Goal: Information Seeking & Learning: Learn about a topic

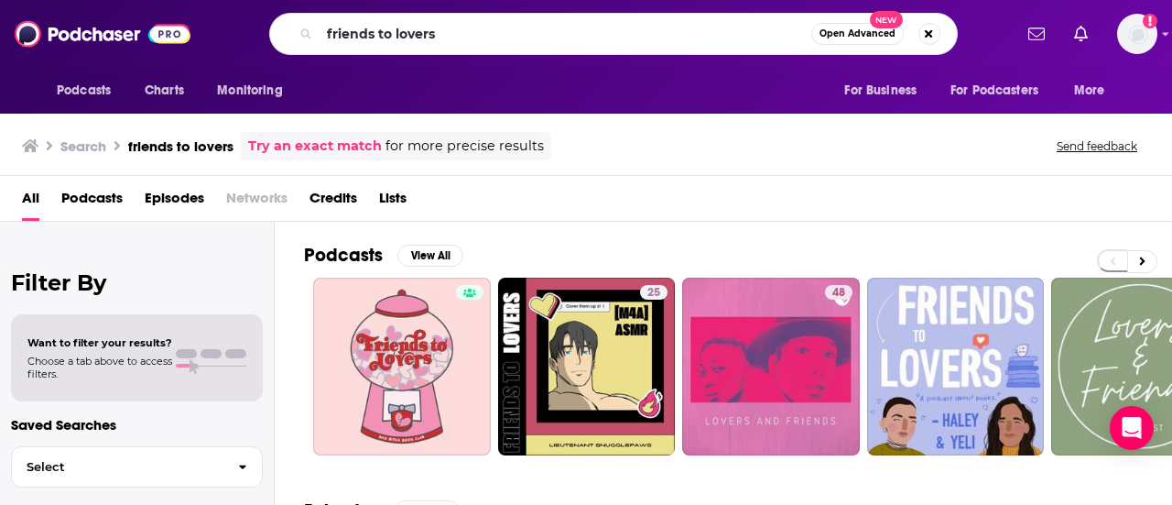
click at [548, 29] on input "friends to lovers" at bounding box center [566, 33] width 492 height 29
type input "f"
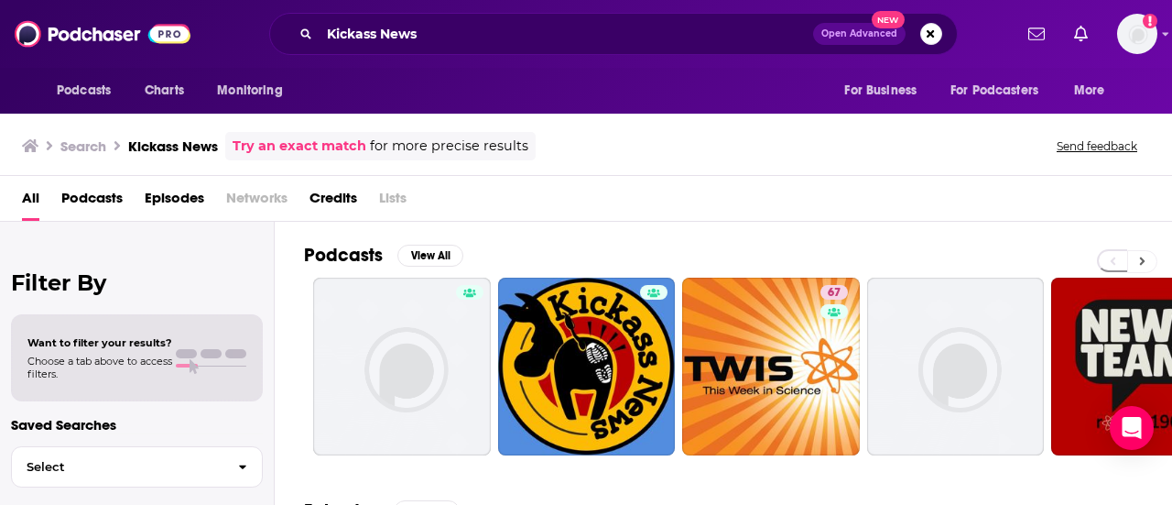
click at [1142, 263] on icon at bounding box center [1142, 261] width 6 height 13
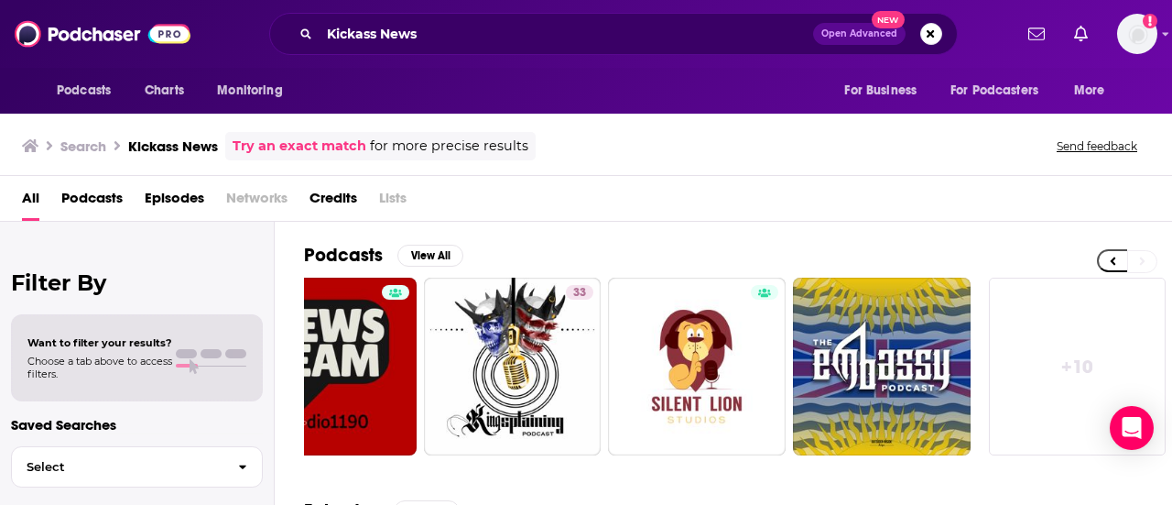
scroll to position [0, 813]
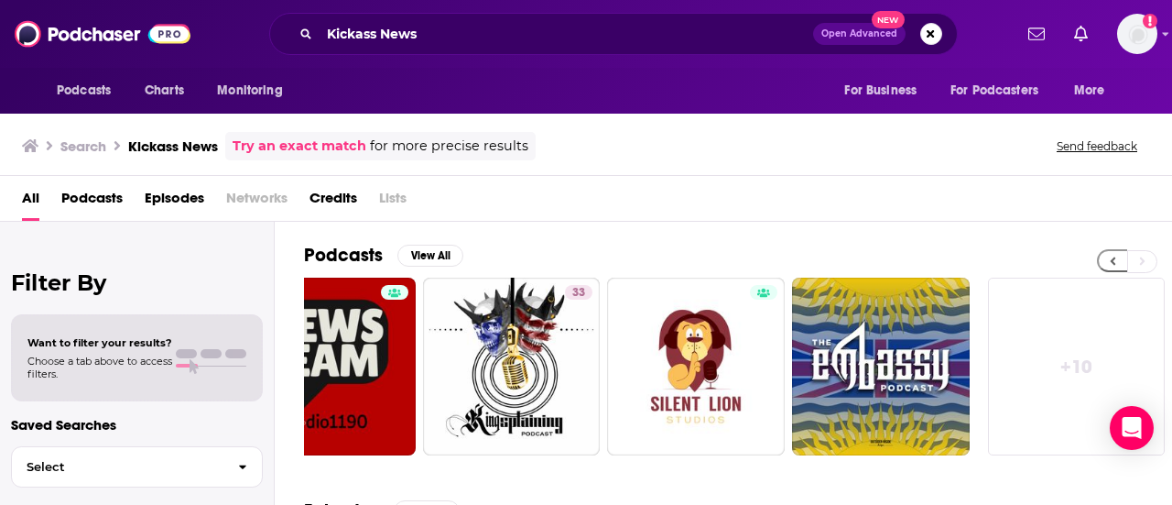
click at [1112, 259] on icon at bounding box center [1113, 261] width 5 height 8
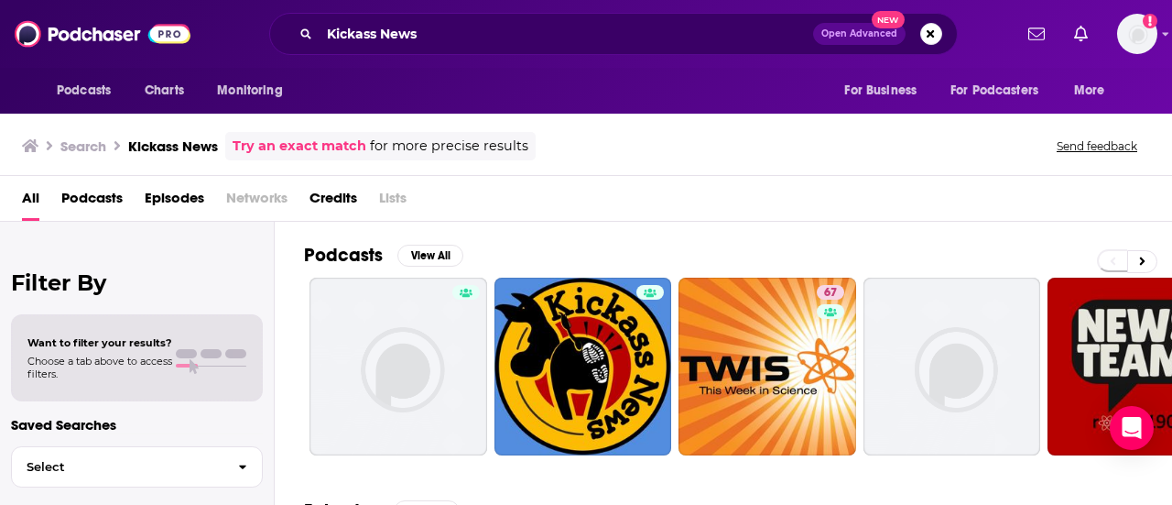
scroll to position [0, 0]
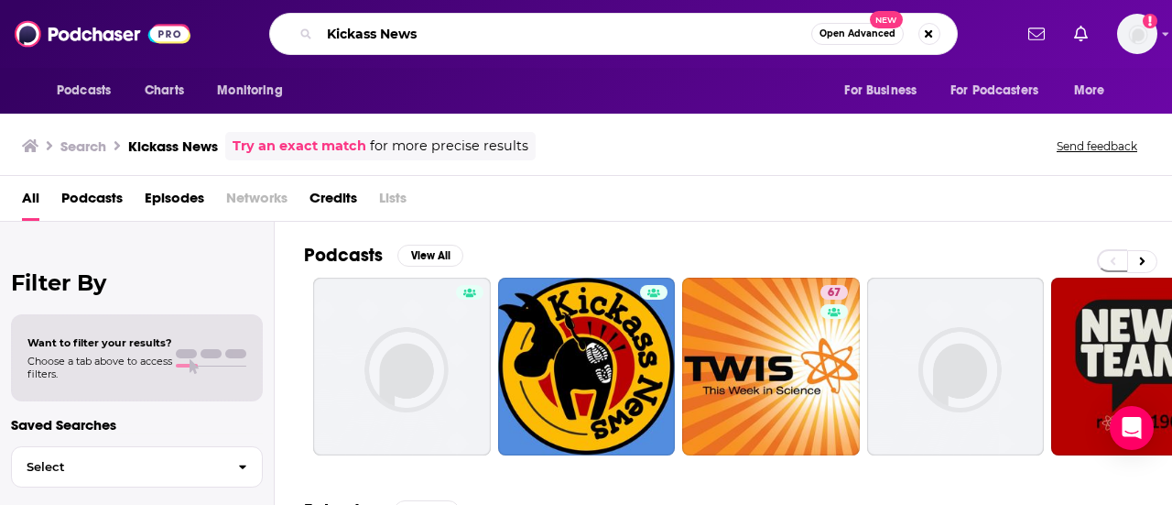
click at [537, 27] on input "Kickass News" at bounding box center [566, 33] width 492 height 29
type input "K"
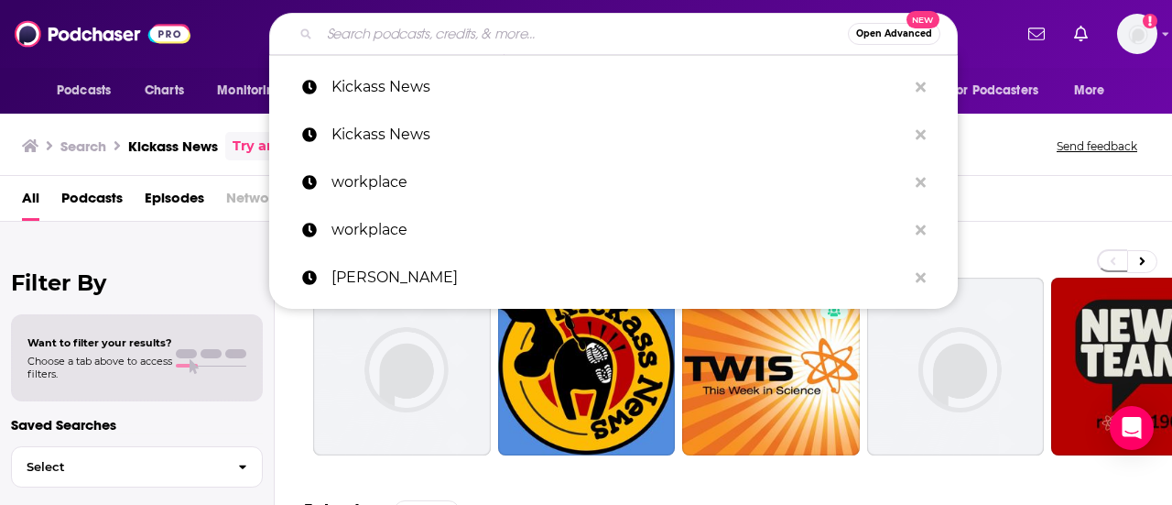
paste input "The Economist Asks"
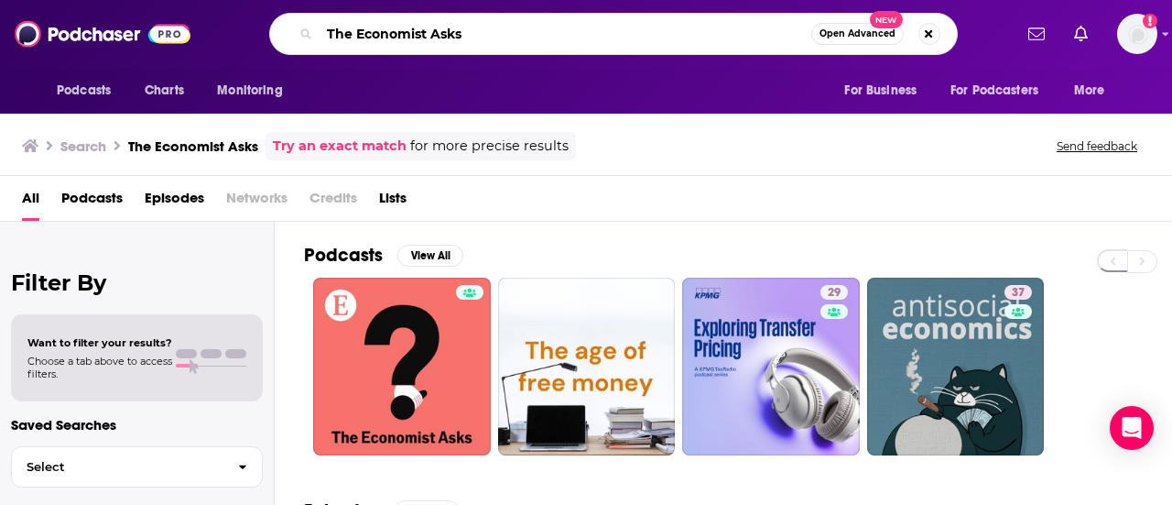
click at [540, 30] on input "The Economist Asks" at bounding box center [566, 33] width 492 height 29
type input "T"
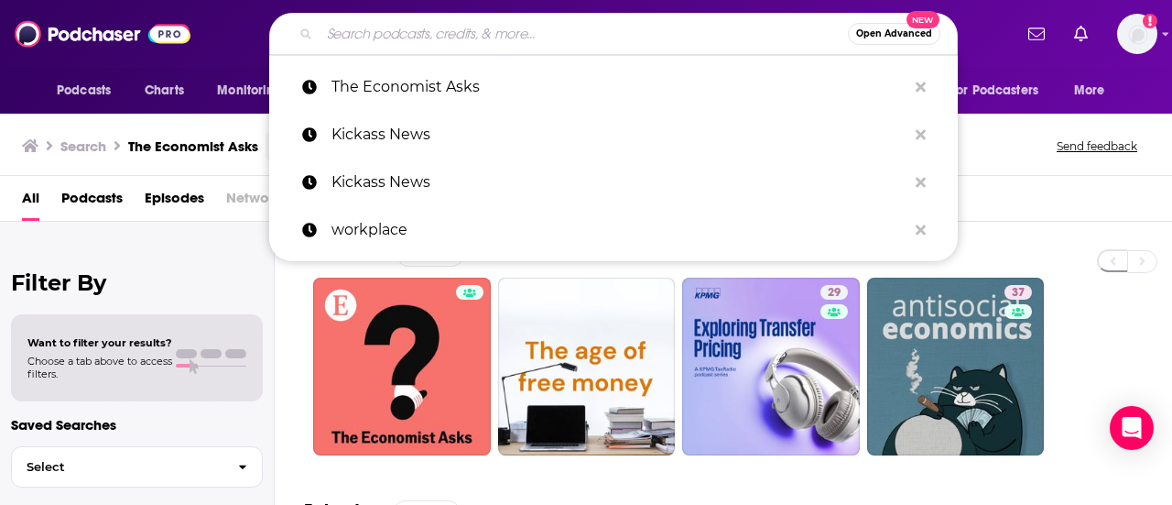
paste input "Politics Inside Out with [PERSON_NAME]"
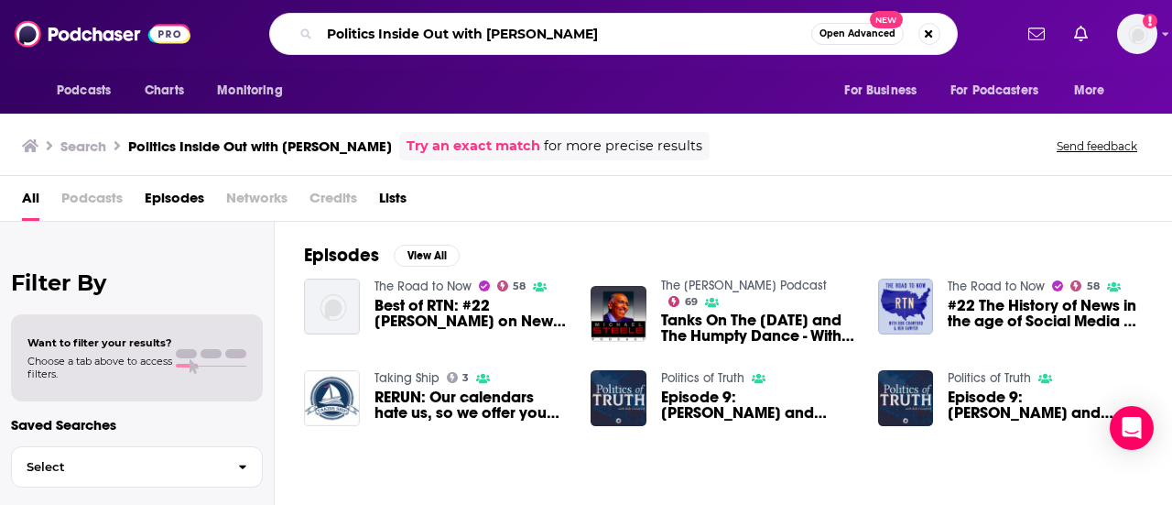
drag, startPoint x: 593, startPoint y: 30, endPoint x: 458, endPoint y: 30, distance: 135.5
click at [458, 30] on input "Politics Inside Out with [PERSON_NAME]" at bounding box center [566, 33] width 492 height 29
type input "Politics Inside Out"
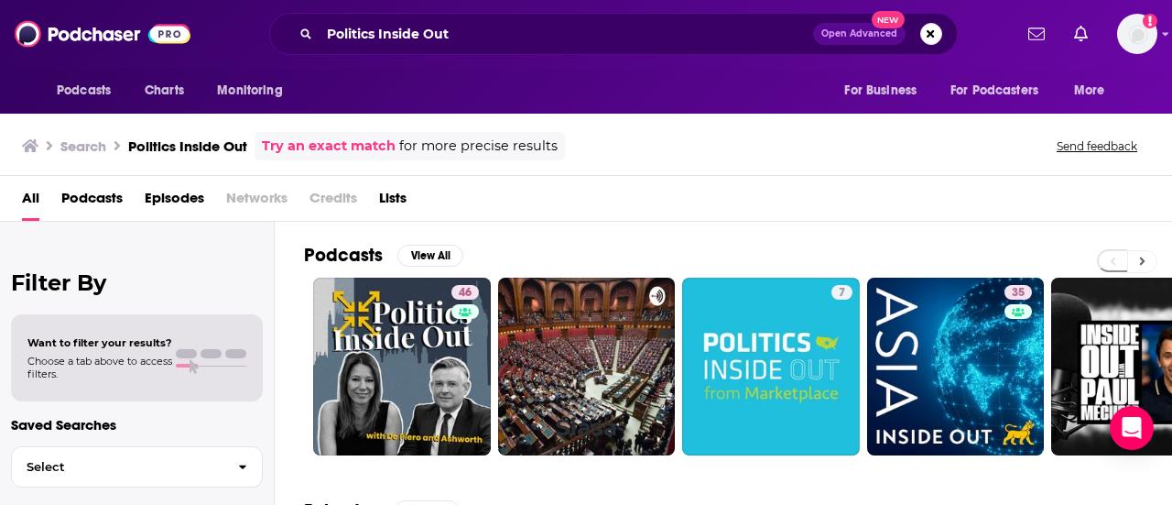
click at [1145, 259] on button at bounding box center [1142, 261] width 30 height 23
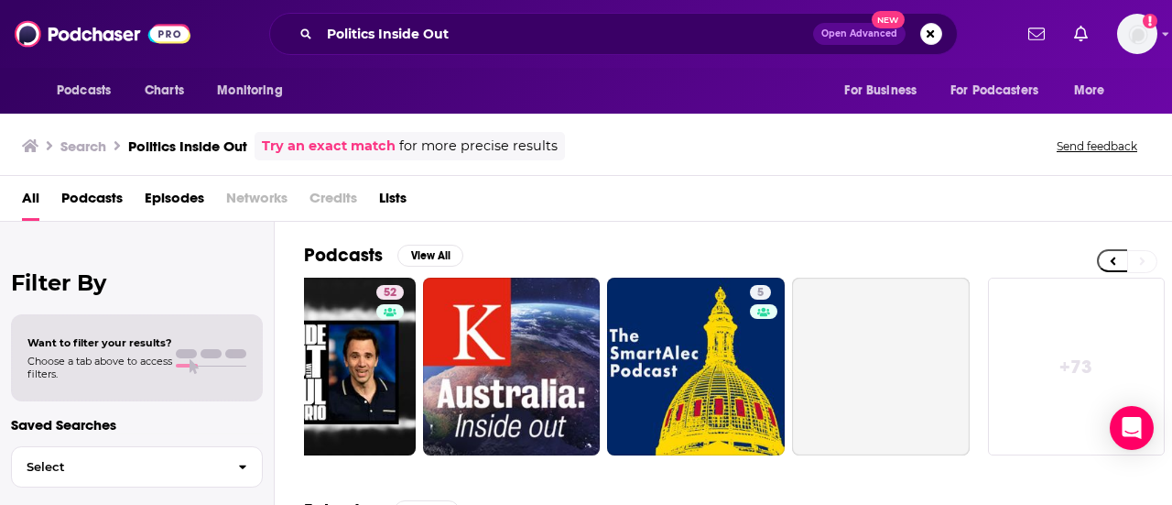
scroll to position [0, 813]
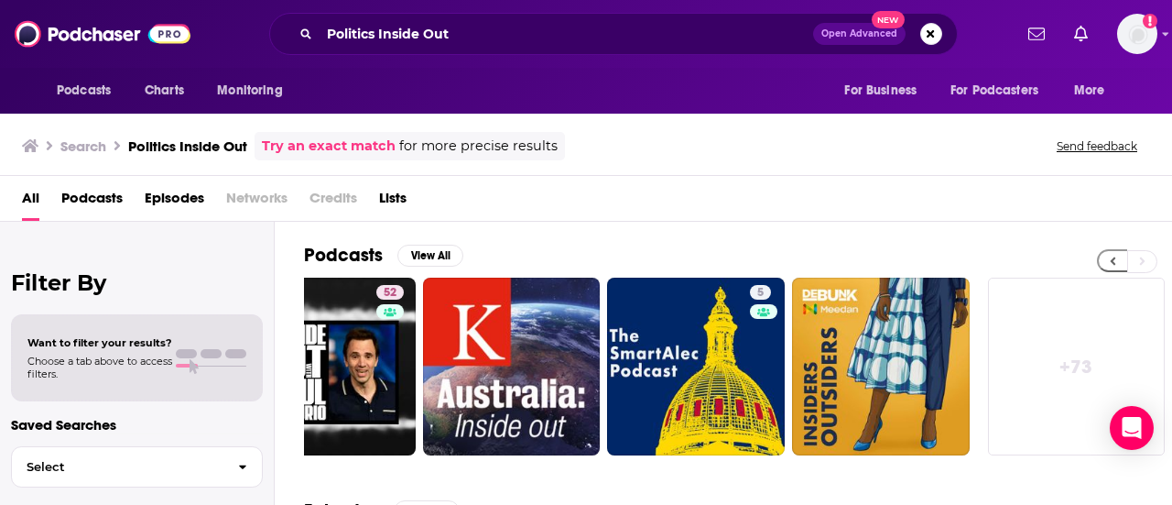
click at [1110, 255] on icon at bounding box center [1113, 261] width 6 height 13
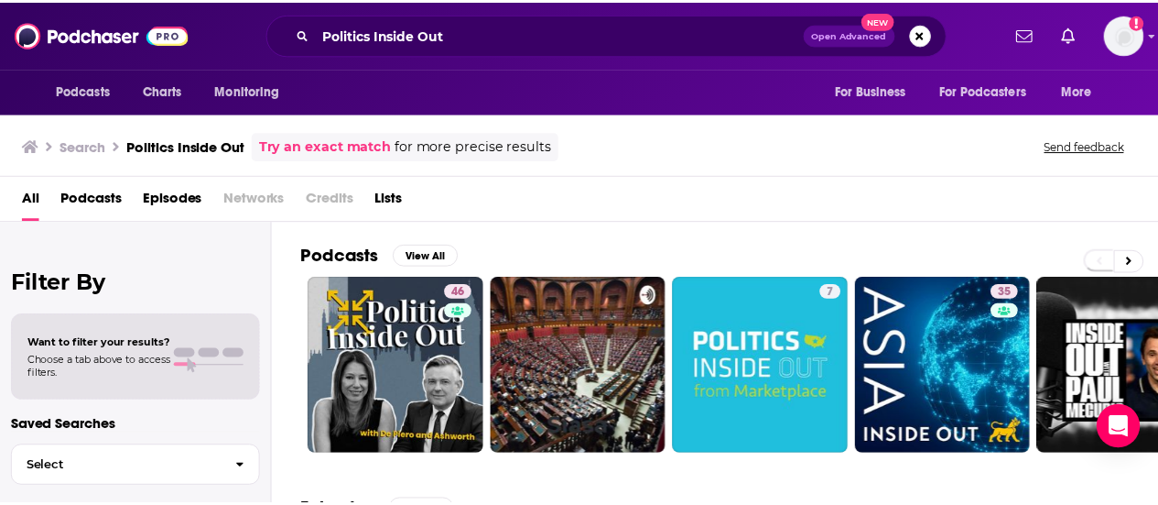
scroll to position [0, 0]
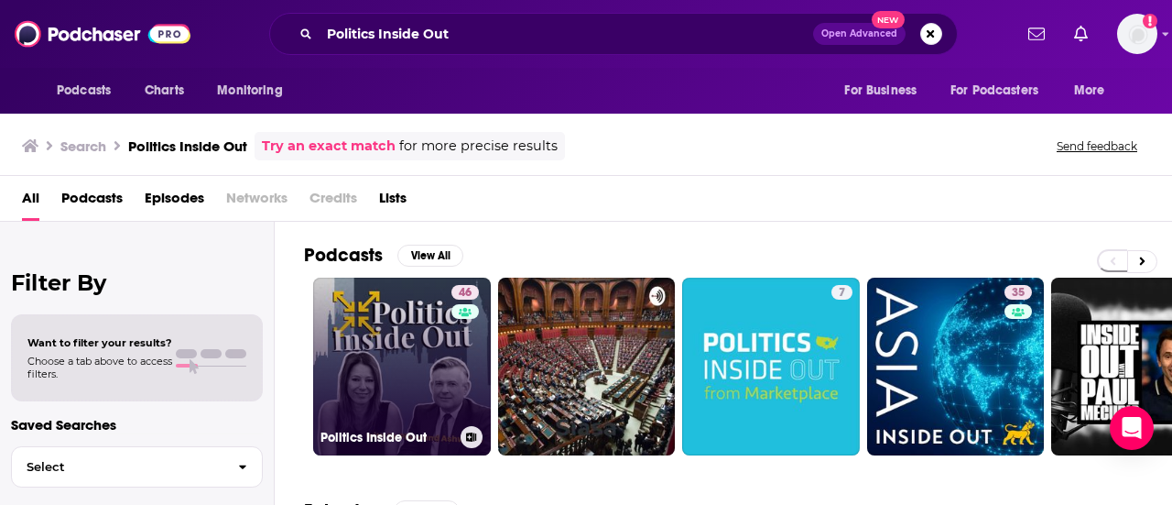
click at [423, 356] on link "46 Politics Inside Out" at bounding box center [402, 366] width 178 height 178
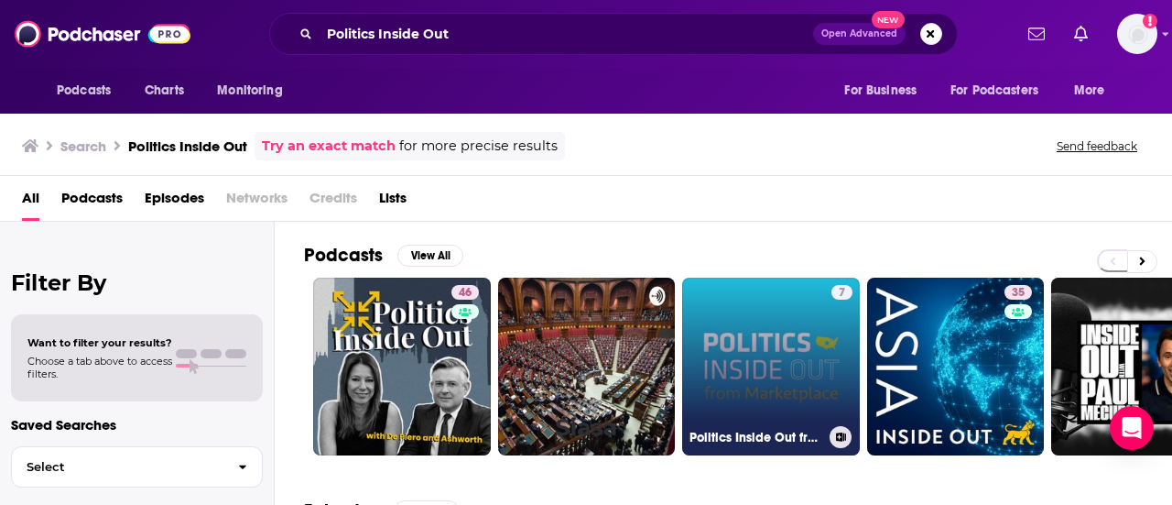
click at [775, 334] on link "7 Politics Inside Out from Marketplace" at bounding box center [771, 366] width 178 height 178
